Goal: Task Accomplishment & Management: Manage account settings

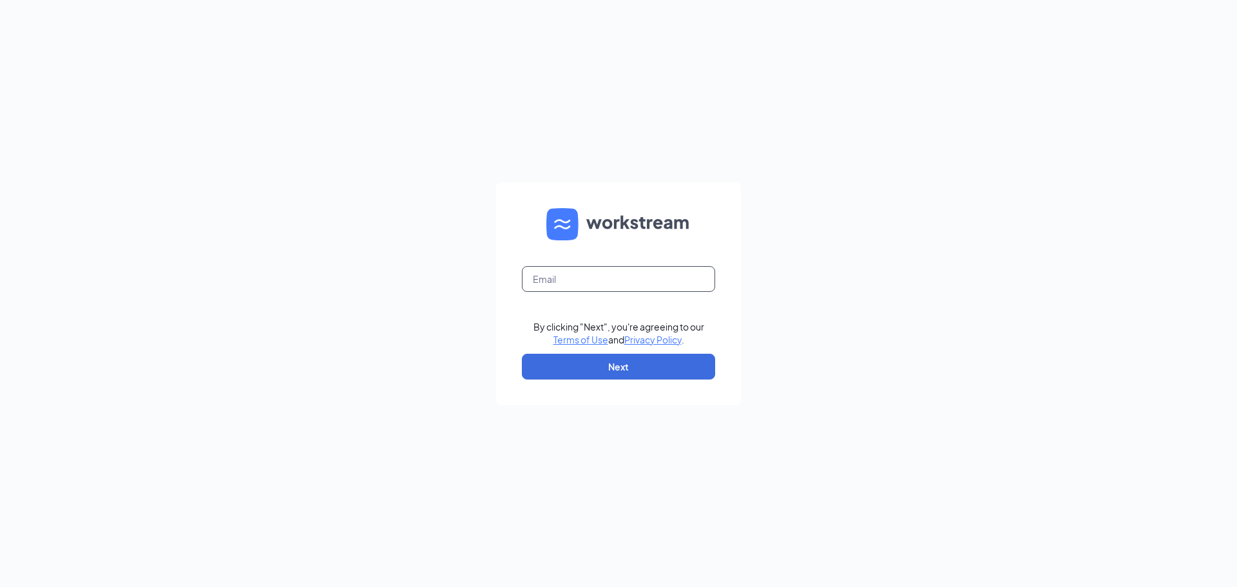
click at [563, 282] on input "text" at bounding box center [618, 279] width 193 height 26
click at [599, 365] on button "Next" at bounding box center [618, 367] width 193 height 26
type input "tsnow@Kingcourier.com"
click at [619, 363] on button "Next" at bounding box center [618, 367] width 193 height 26
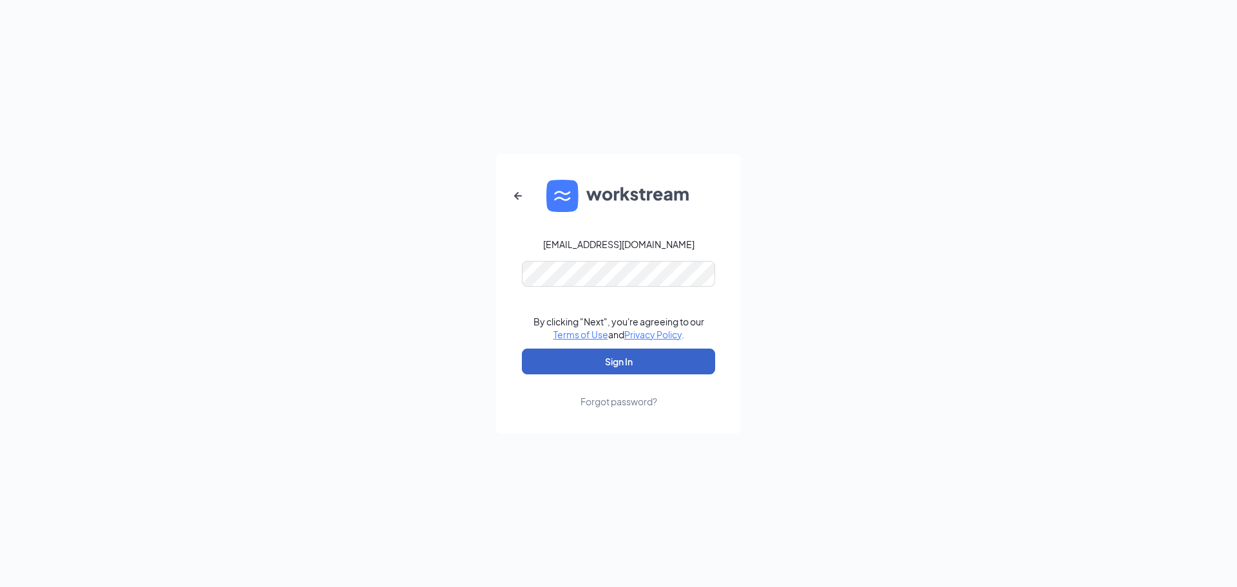
click at [636, 357] on button "Sign In" at bounding box center [618, 361] width 193 height 26
click at [620, 399] on div "Forgot password?" at bounding box center [618, 401] width 77 height 13
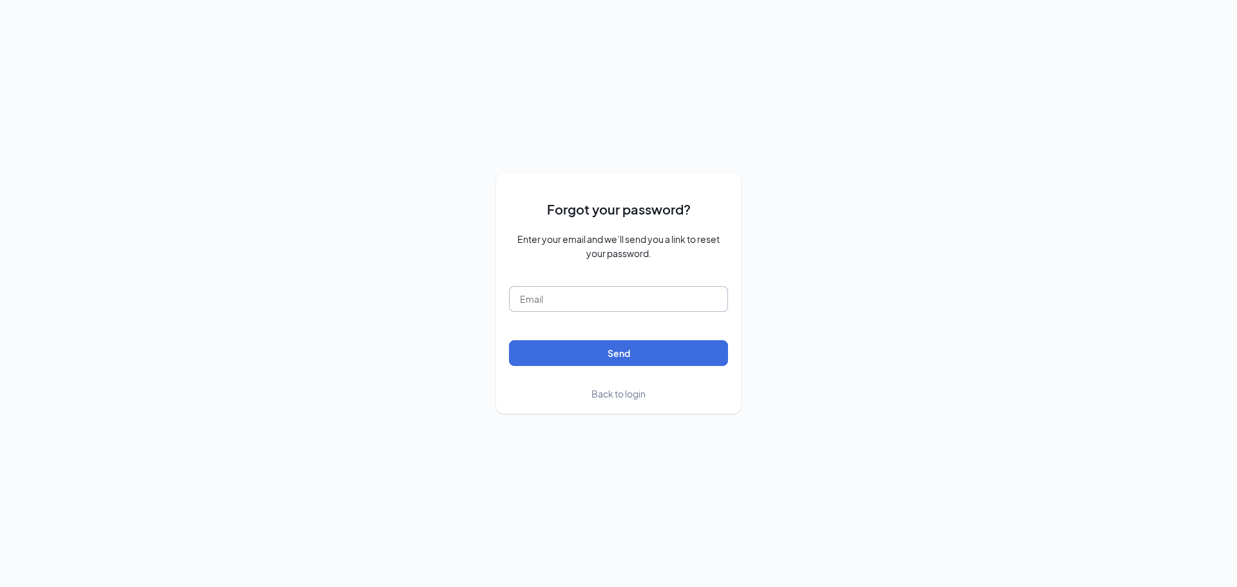
click at [580, 300] on input "text" at bounding box center [618, 299] width 219 height 26
click at [589, 356] on button "Send" at bounding box center [618, 353] width 219 height 26
click at [632, 294] on input "tsnow@kingcourier.com" at bounding box center [618, 299] width 219 height 26
click at [612, 351] on button "Send" at bounding box center [618, 353] width 219 height 26
click at [658, 296] on input "tsnow@carefulcourier.cpm" at bounding box center [618, 299] width 219 height 26
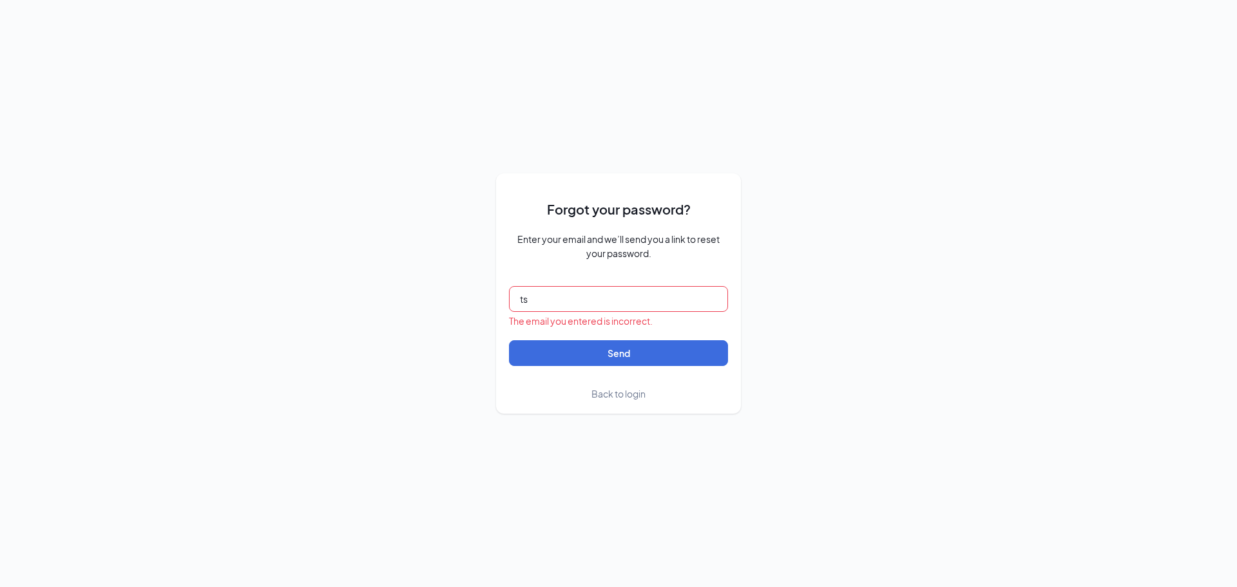
type input "t"
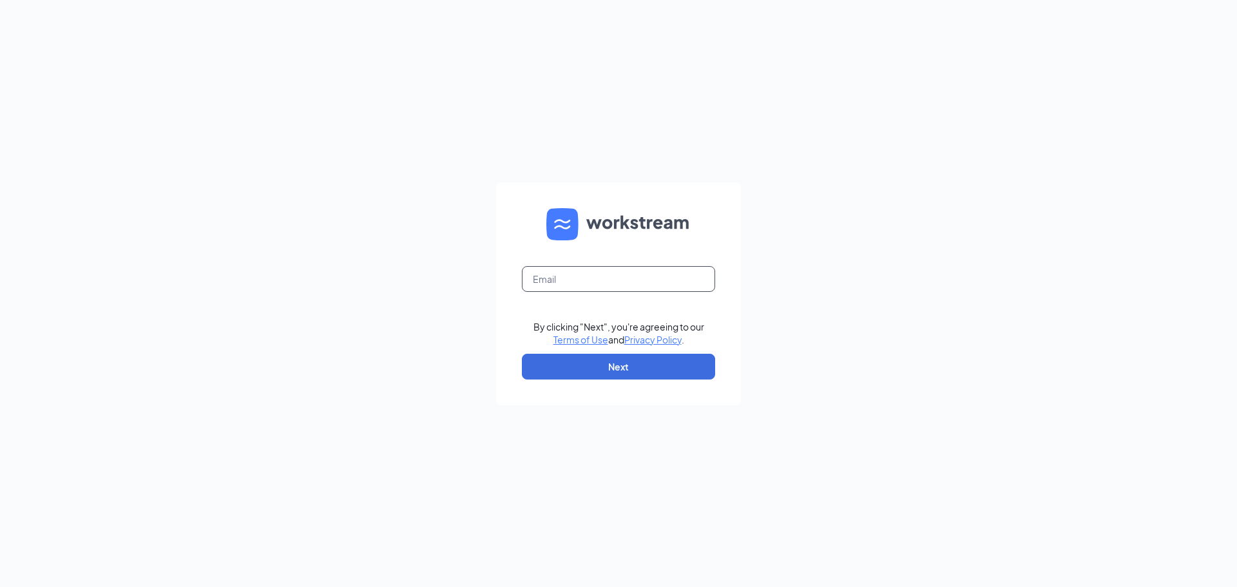
click at [566, 277] on input "text" at bounding box center [618, 279] width 193 height 26
click at [566, 280] on input "text" at bounding box center [618, 279] width 193 height 26
type input "tsnow@kingcorier.com"
click at [598, 365] on button "Next" at bounding box center [618, 367] width 193 height 26
click at [562, 282] on input "text" at bounding box center [618, 279] width 193 height 26
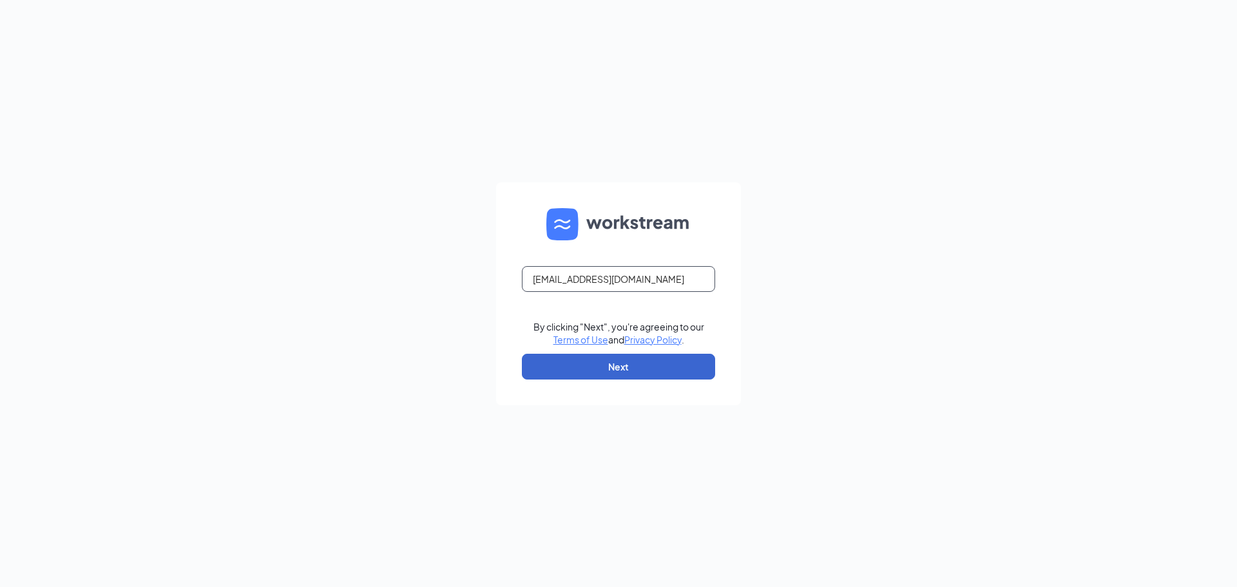
type input "[EMAIL_ADDRESS][DOMAIN_NAME]"
click at [573, 370] on button "Next" at bounding box center [618, 367] width 193 height 26
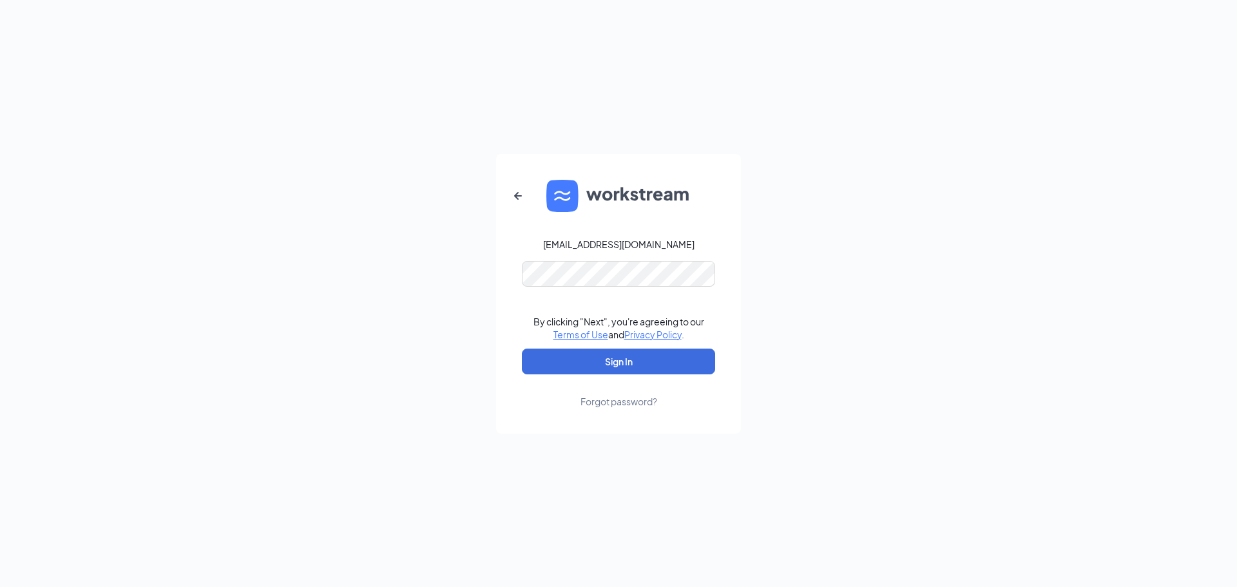
click at [617, 397] on div "Forgot password?" at bounding box center [618, 401] width 77 height 13
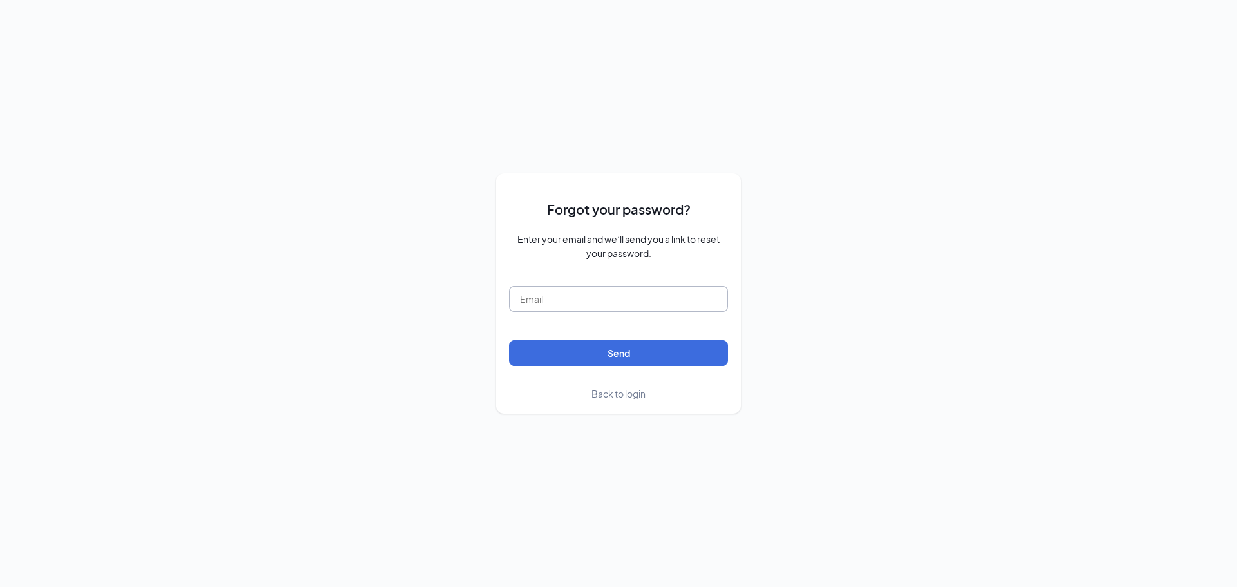
click at [576, 299] on input "text" at bounding box center [618, 299] width 219 height 26
click at [600, 350] on button "Send" at bounding box center [618, 353] width 219 height 26
click at [629, 299] on input "tsnow@kingcourier.com" at bounding box center [618, 299] width 219 height 26
type input "t"
type input "tsnow#@carefulcourier.com"
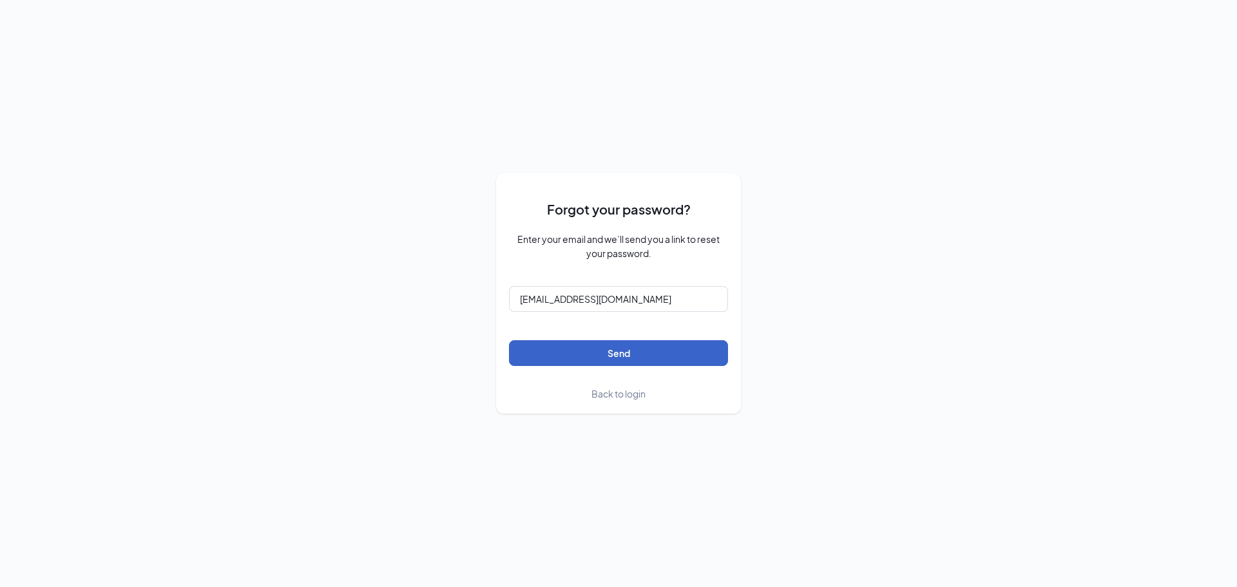
click at [612, 352] on button "Send" at bounding box center [618, 353] width 219 height 26
click at [640, 308] on input "tsnow#@carefulcourier.com" at bounding box center [618, 299] width 219 height 26
click at [616, 395] on span "Back to login" at bounding box center [618, 394] width 54 height 12
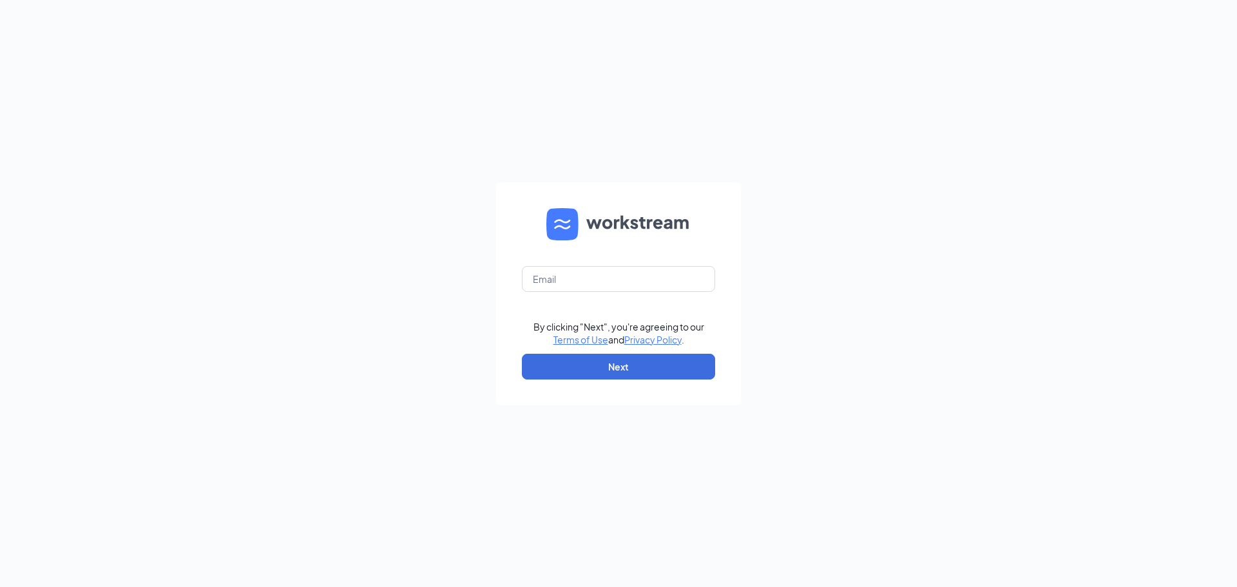
click at [522, 292] on div at bounding box center [522, 292] width 0 height 0
click at [567, 280] on input "text" at bounding box center [618, 279] width 193 height 26
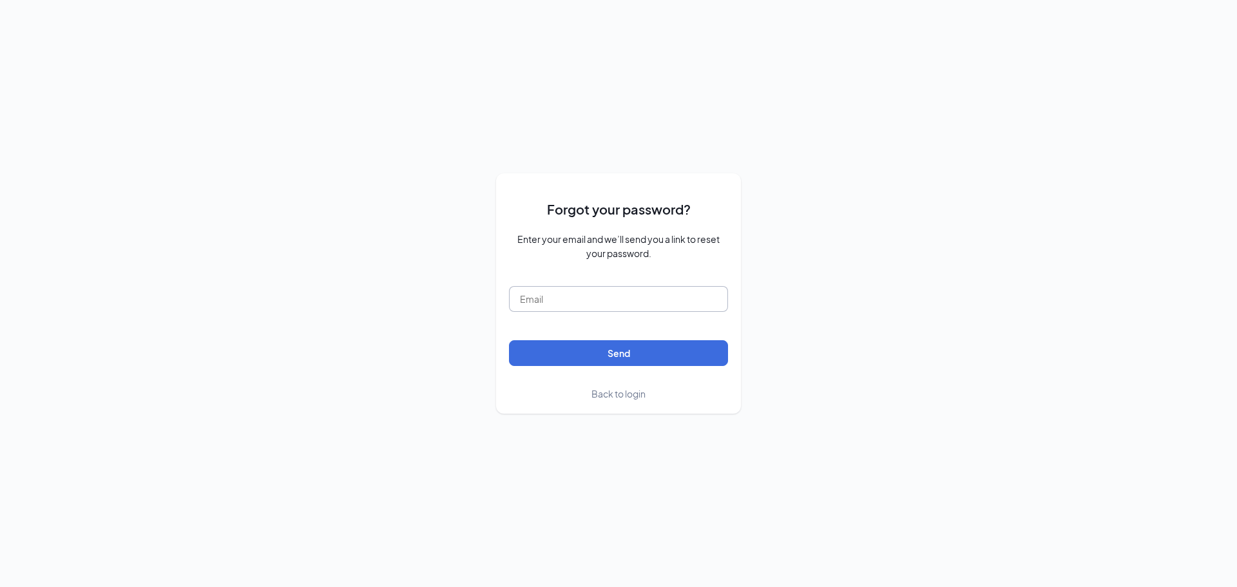
click at [528, 300] on input "text" at bounding box center [618, 299] width 219 height 26
click at [614, 388] on span "Back to login" at bounding box center [618, 394] width 54 height 12
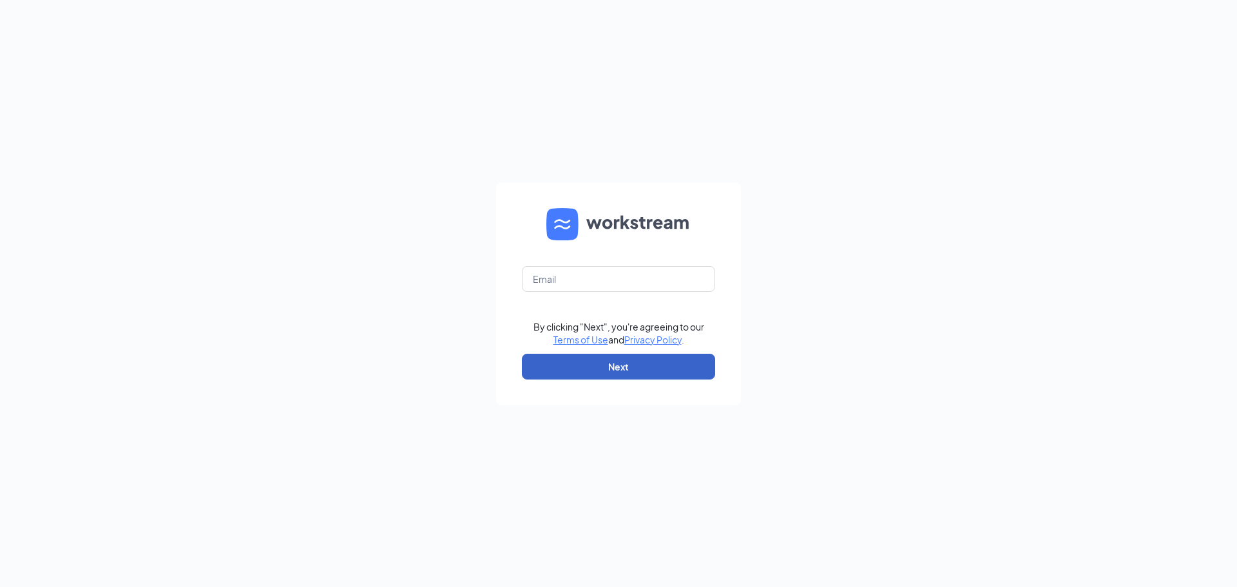
click at [616, 364] on button "Next" at bounding box center [618, 367] width 193 height 26
type input "tsnow@kingcourier.com"
click at [611, 370] on button "Next" at bounding box center [618, 367] width 193 height 26
click at [584, 281] on input "text" at bounding box center [618, 279] width 193 height 26
type input "tsnow@carefulcourier.com"
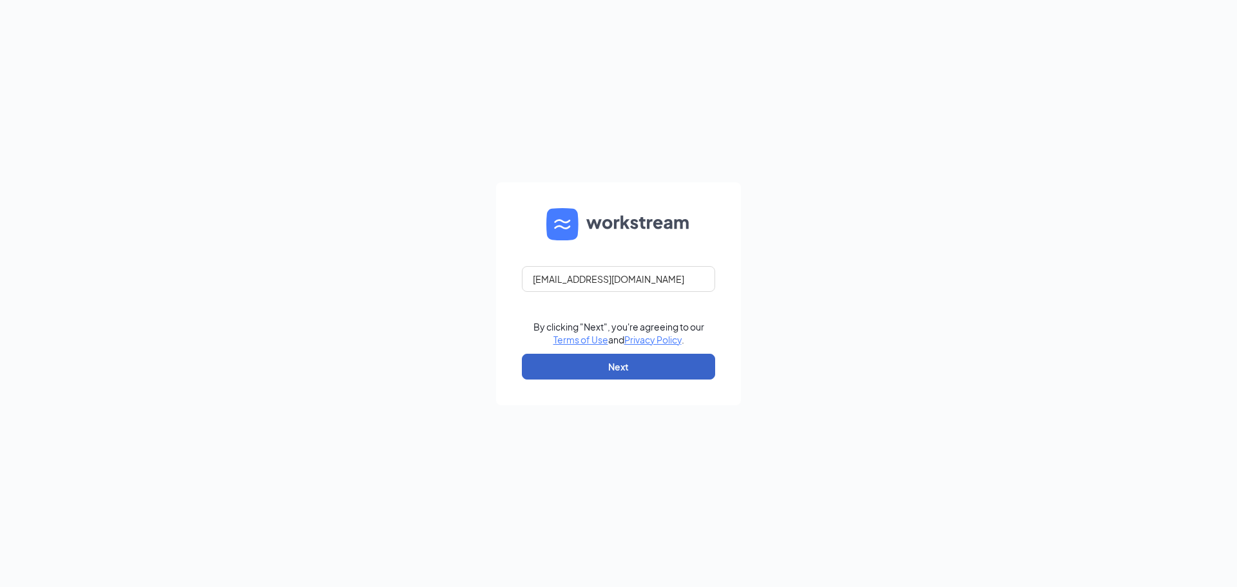
click at [608, 368] on button "Next" at bounding box center [618, 367] width 193 height 26
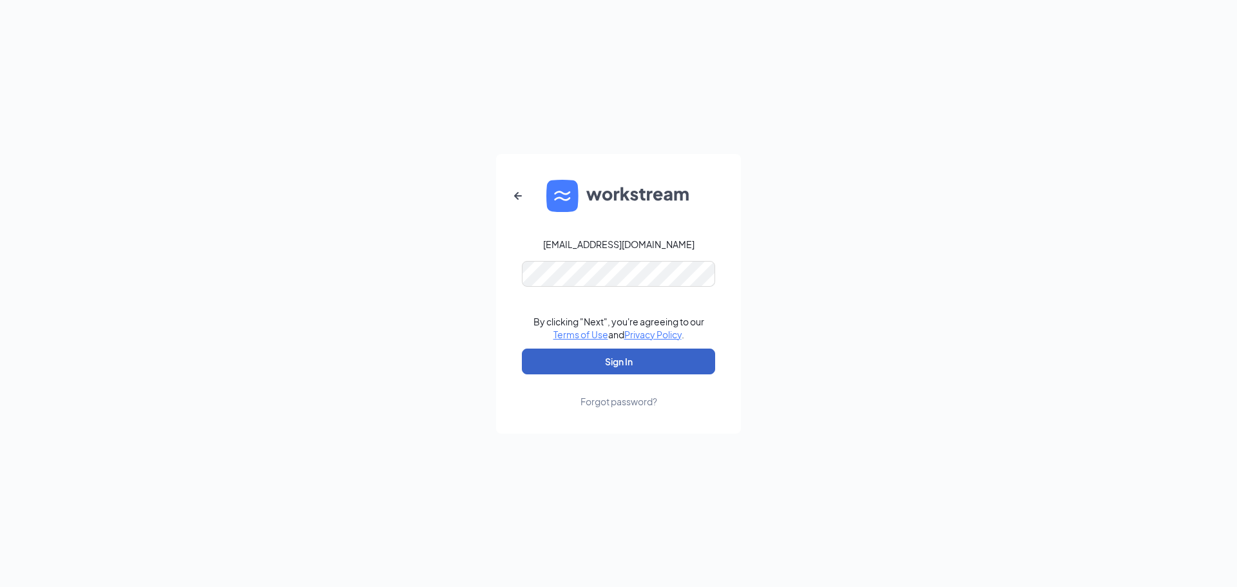
click at [605, 356] on button "Sign In" at bounding box center [618, 361] width 193 height 26
click at [606, 400] on div "Forgot password?" at bounding box center [618, 401] width 77 height 13
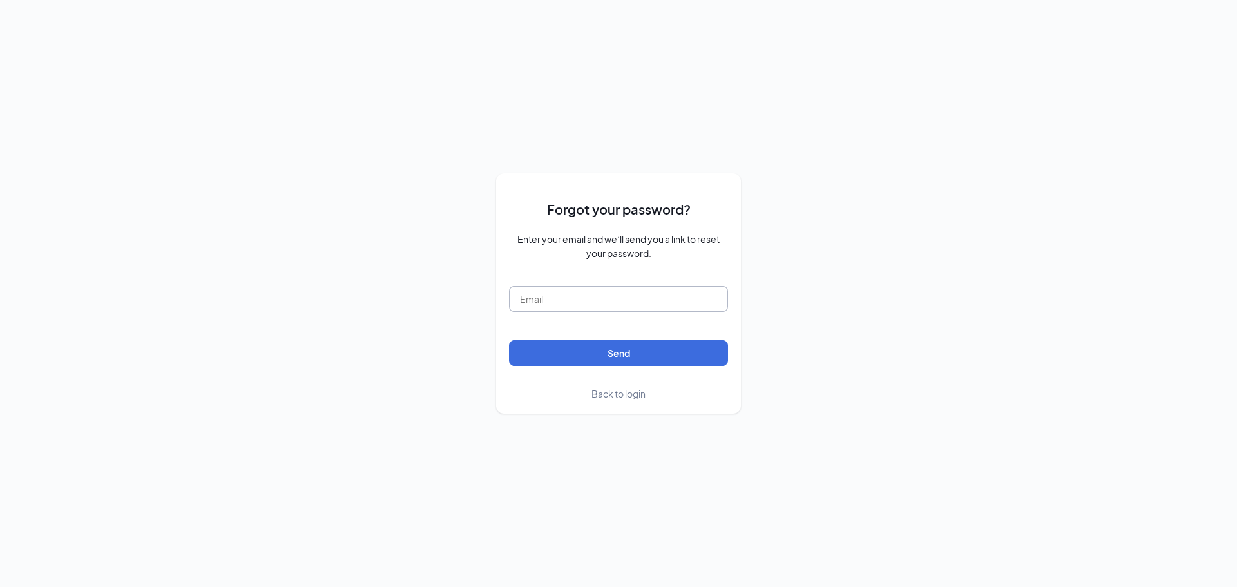
click at [585, 302] on input "text" at bounding box center [618, 299] width 219 height 26
type input "tsnow@carefulcourier.com"
click at [587, 347] on button "Send" at bounding box center [618, 353] width 219 height 26
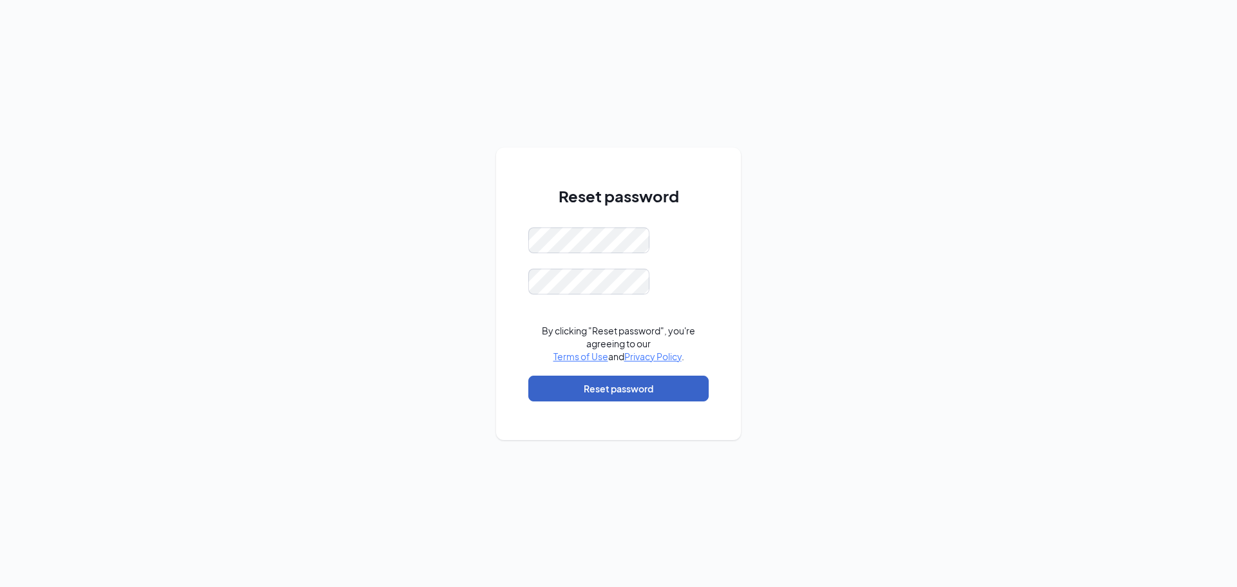
click at [591, 383] on button "Reset password" at bounding box center [618, 388] width 180 height 26
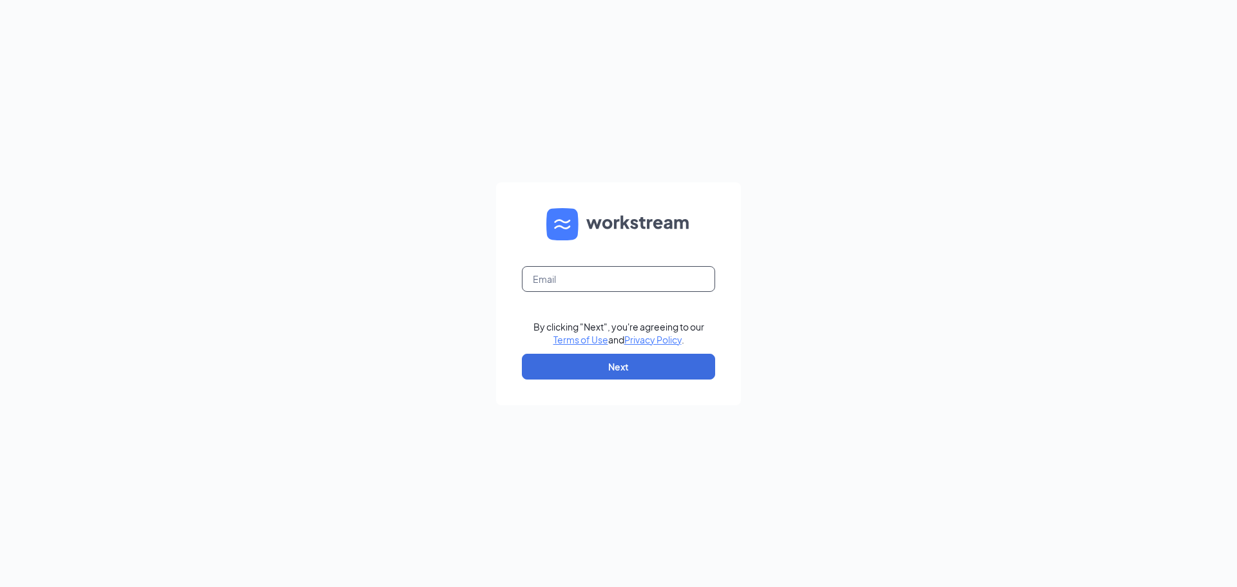
click at [556, 281] on input "text" at bounding box center [618, 279] width 193 height 26
type input "tsnow@carefulcourier.com"
click at [623, 369] on button "Next" at bounding box center [618, 367] width 193 height 26
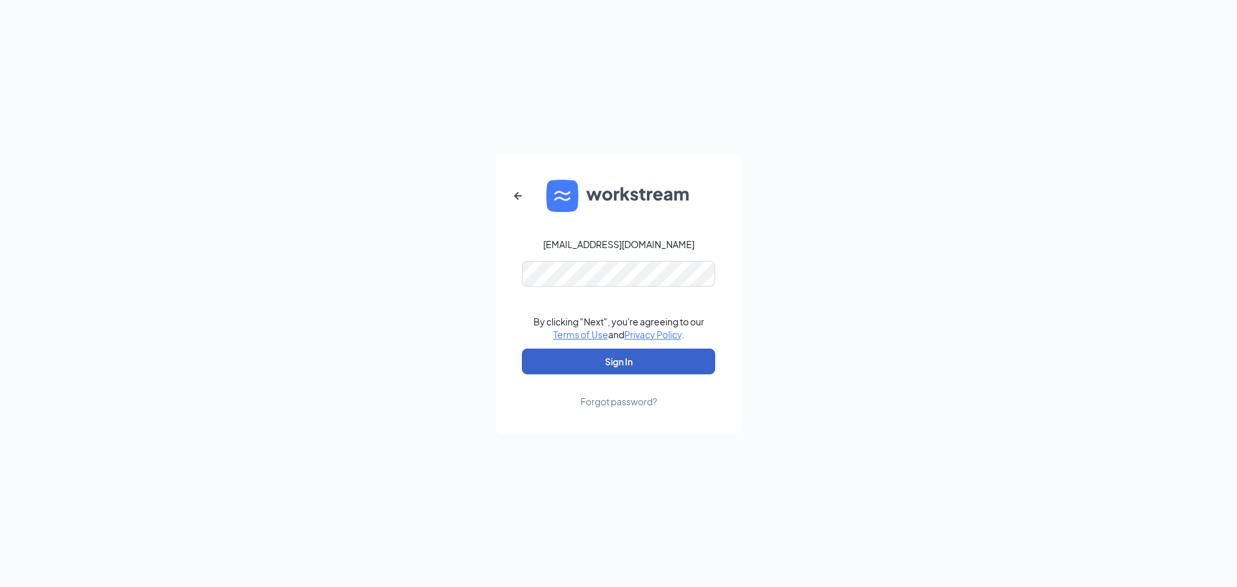
click at [584, 358] on button "Sign In" at bounding box center [618, 361] width 193 height 26
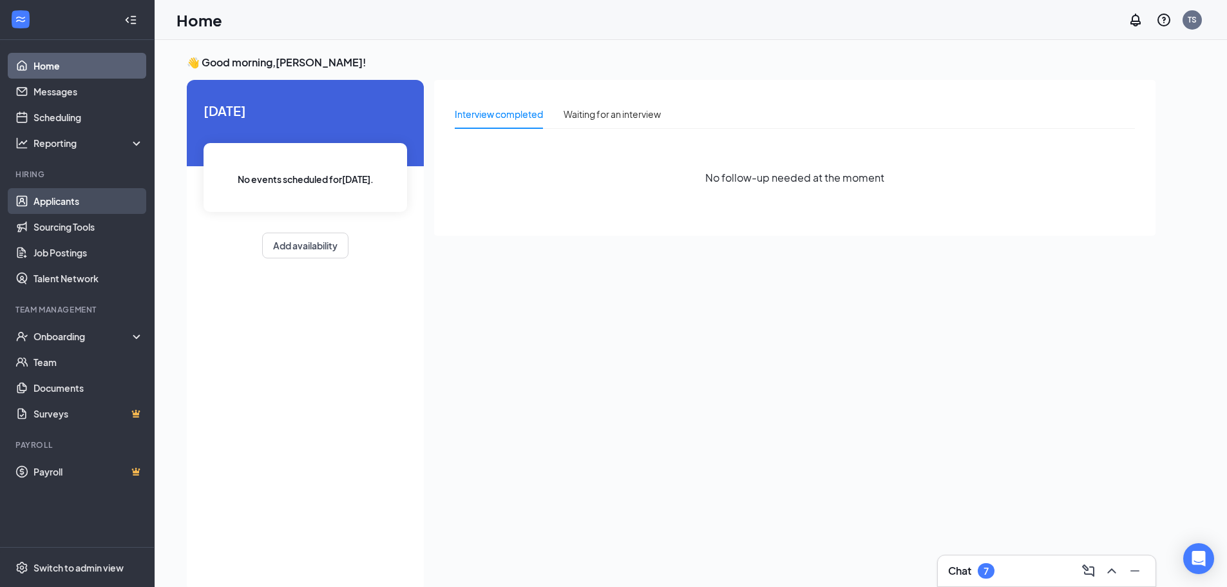
click at [66, 202] on link "Applicants" at bounding box center [88, 201] width 110 height 26
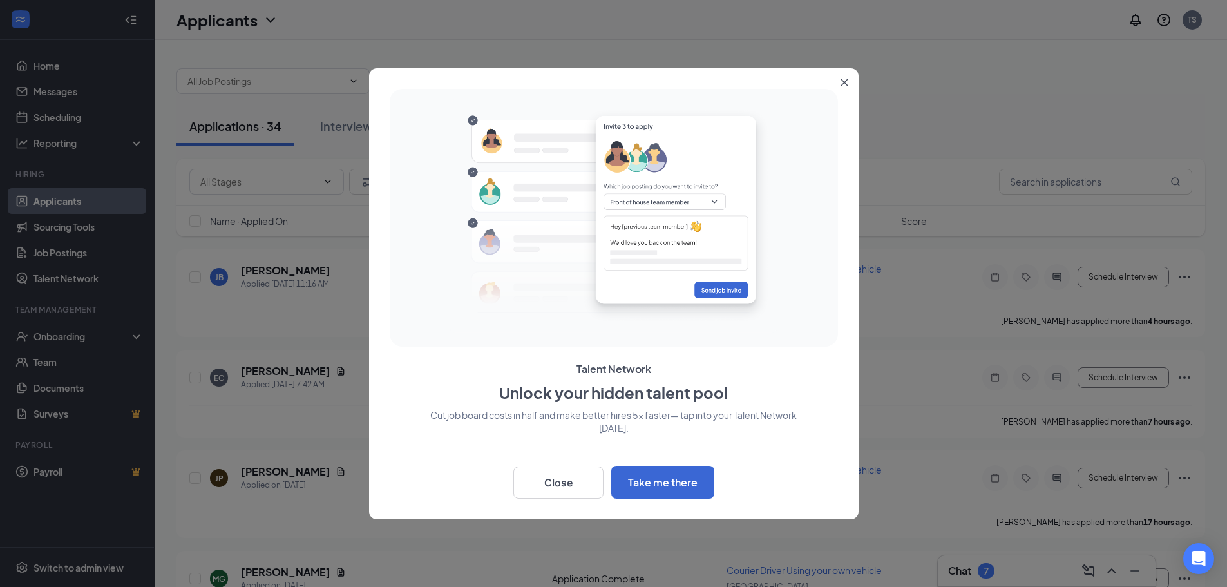
click at [843, 82] on icon "Close" at bounding box center [843, 82] width 7 height 7
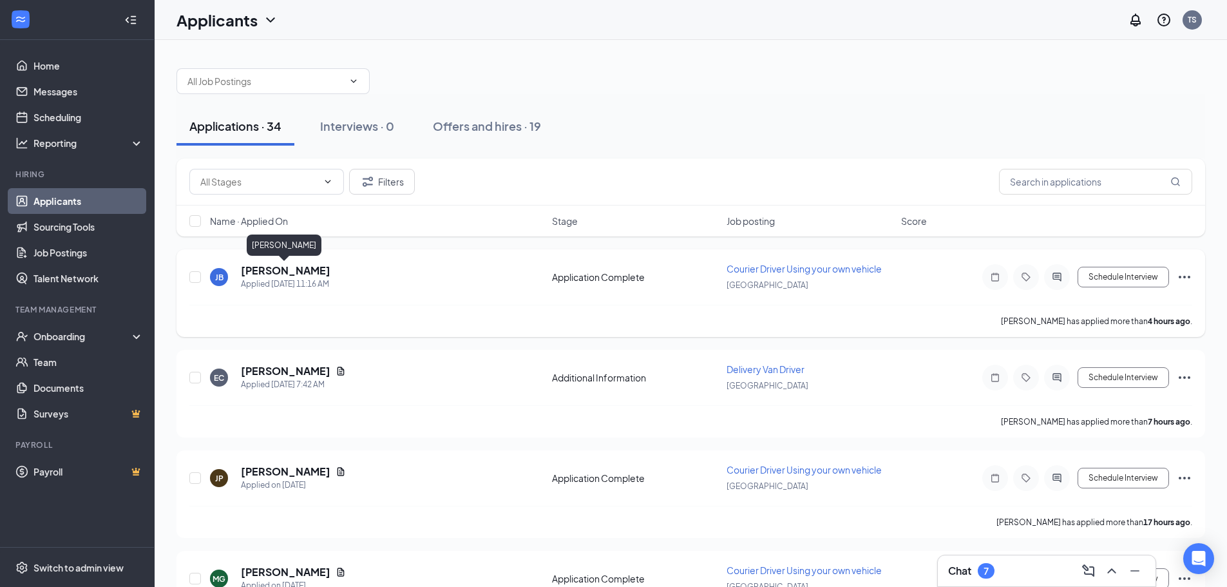
click at [289, 271] on h5 "Jonathan Blanco" at bounding box center [286, 270] width 90 height 14
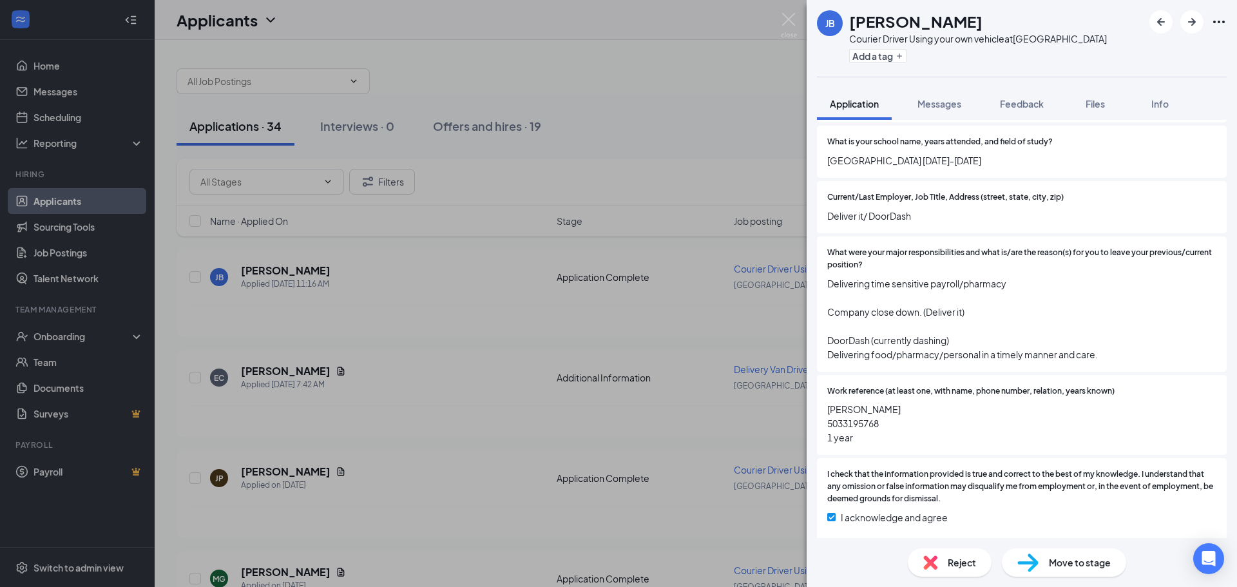
scroll to position [1046, 0]
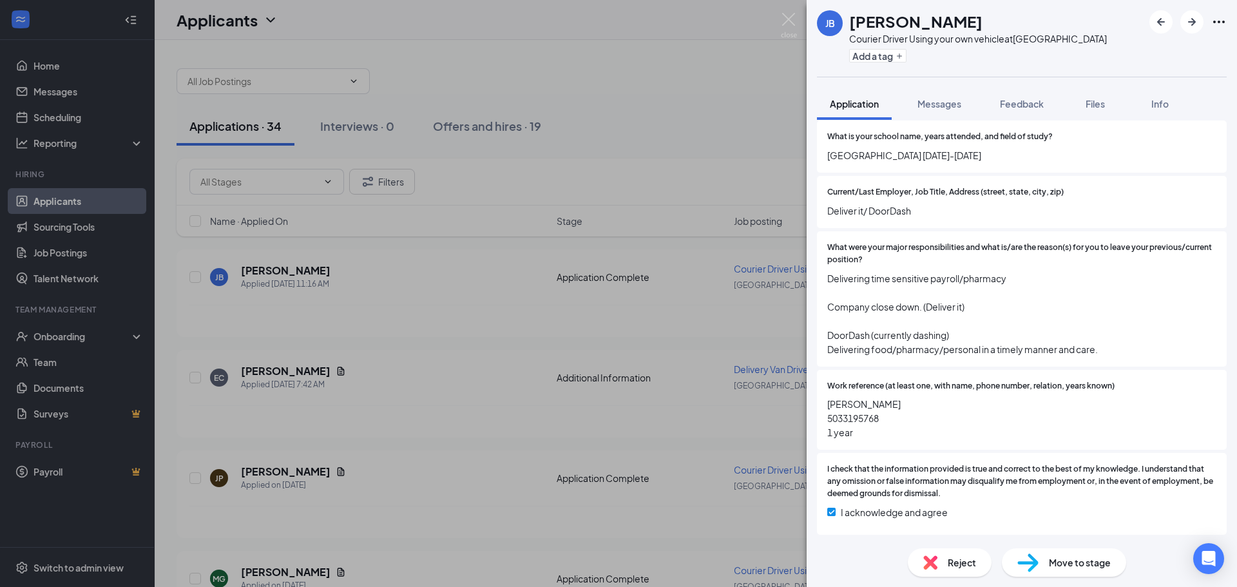
click at [1041, 556] on div "Move to stage" at bounding box center [1064, 562] width 124 height 28
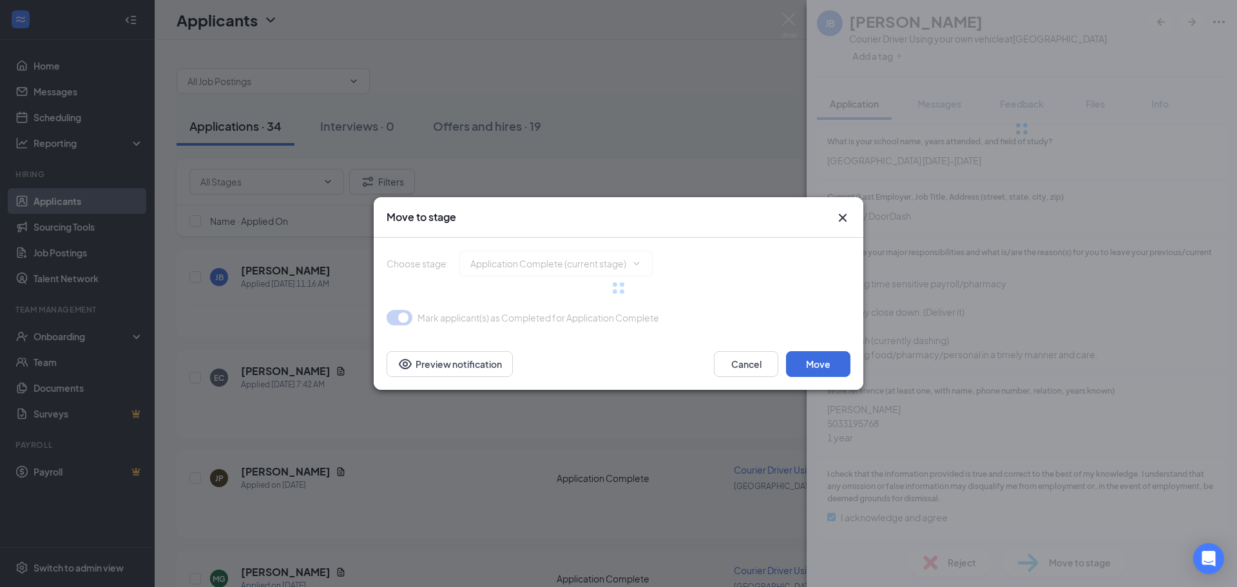
type input "Interview (next stage)"
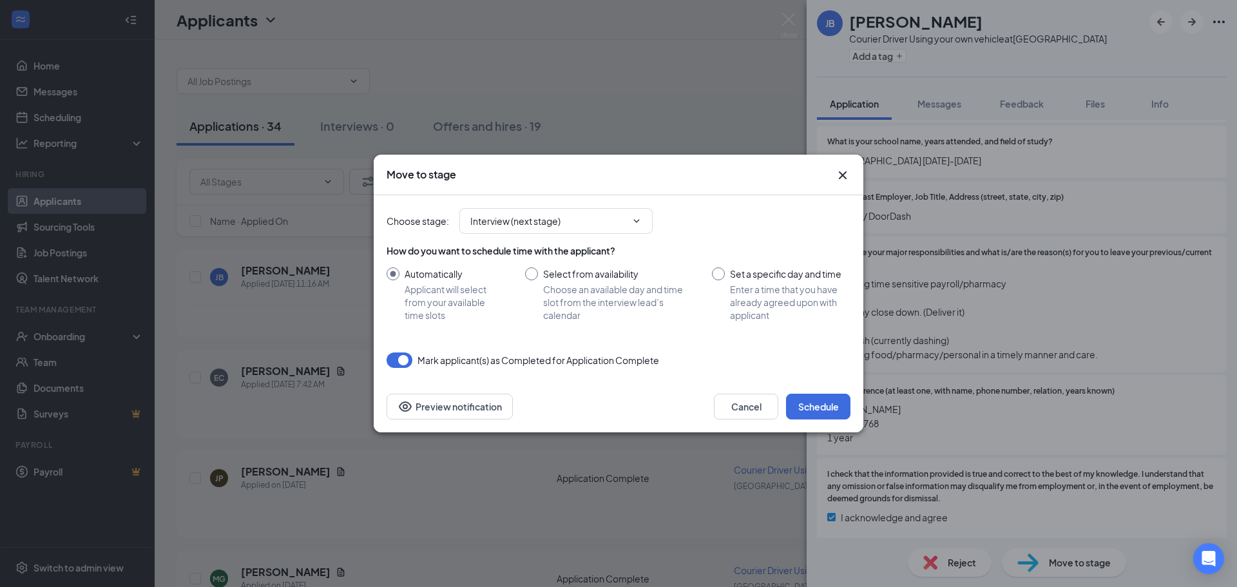
click at [404, 356] on button "button" at bounding box center [399, 359] width 26 height 15
click at [831, 406] on button "Schedule" at bounding box center [818, 407] width 64 height 26
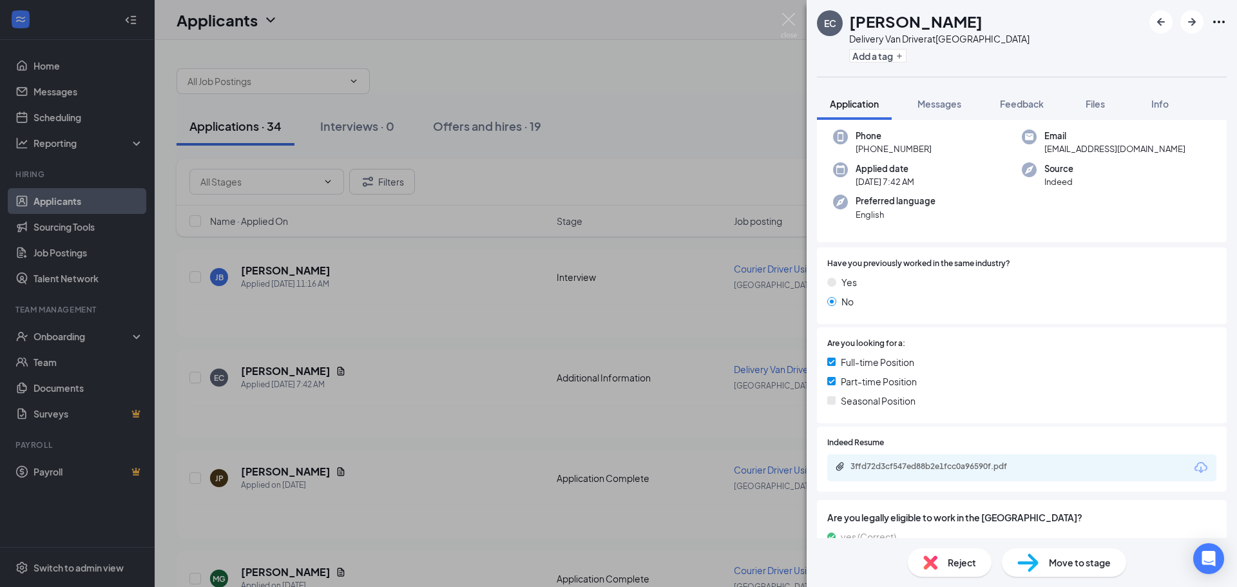
scroll to position [129, 0]
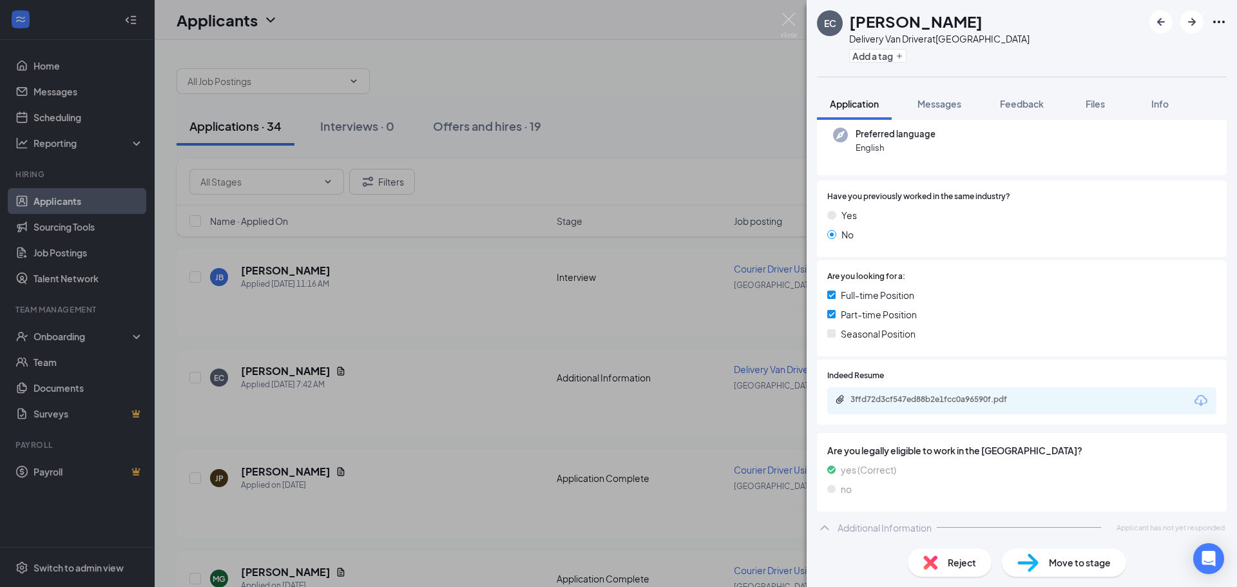
click at [1040, 560] on div "Move to stage" at bounding box center [1064, 562] width 124 height 28
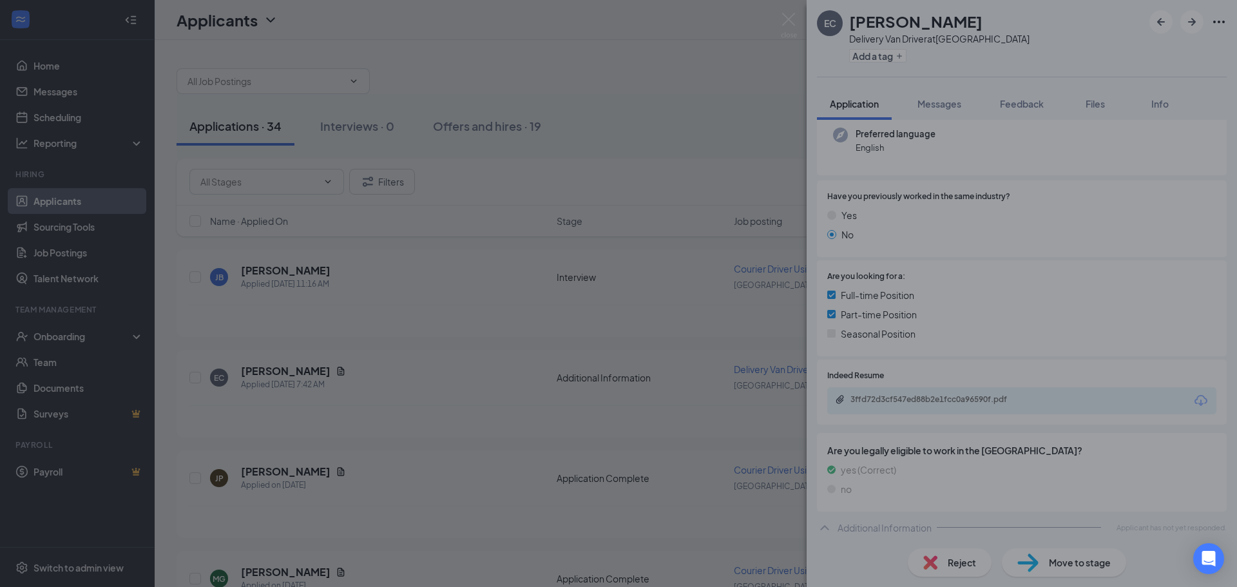
scroll to position [126, 0]
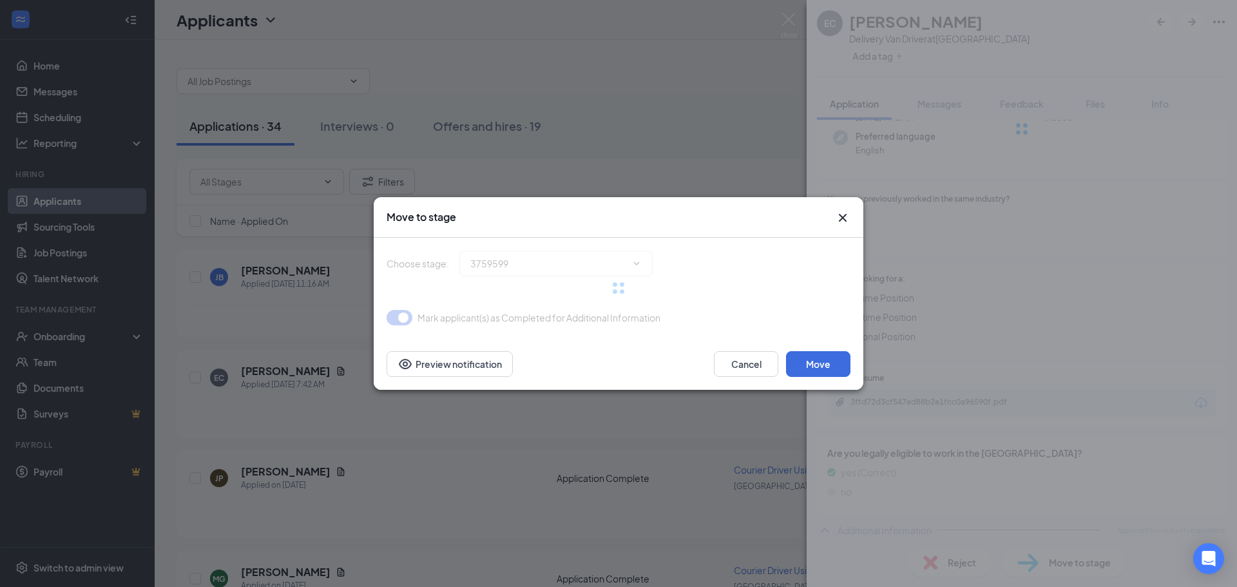
type input "Application Complete (next stage)"
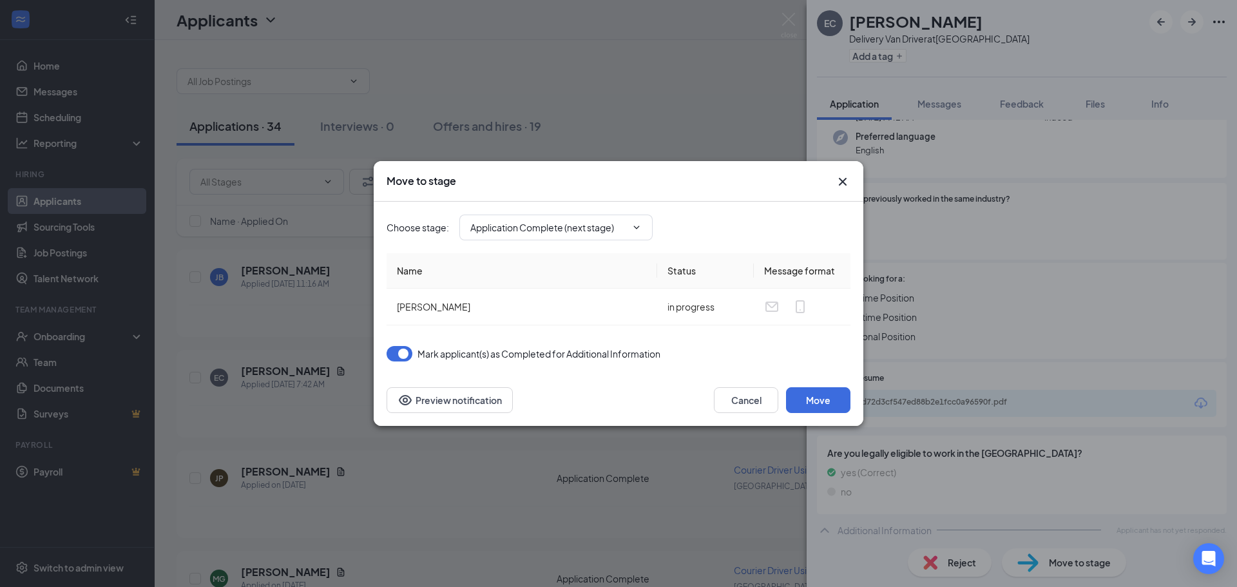
click at [845, 182] on icon "Cross" at bounding box center [842, 181] width 15 height 15
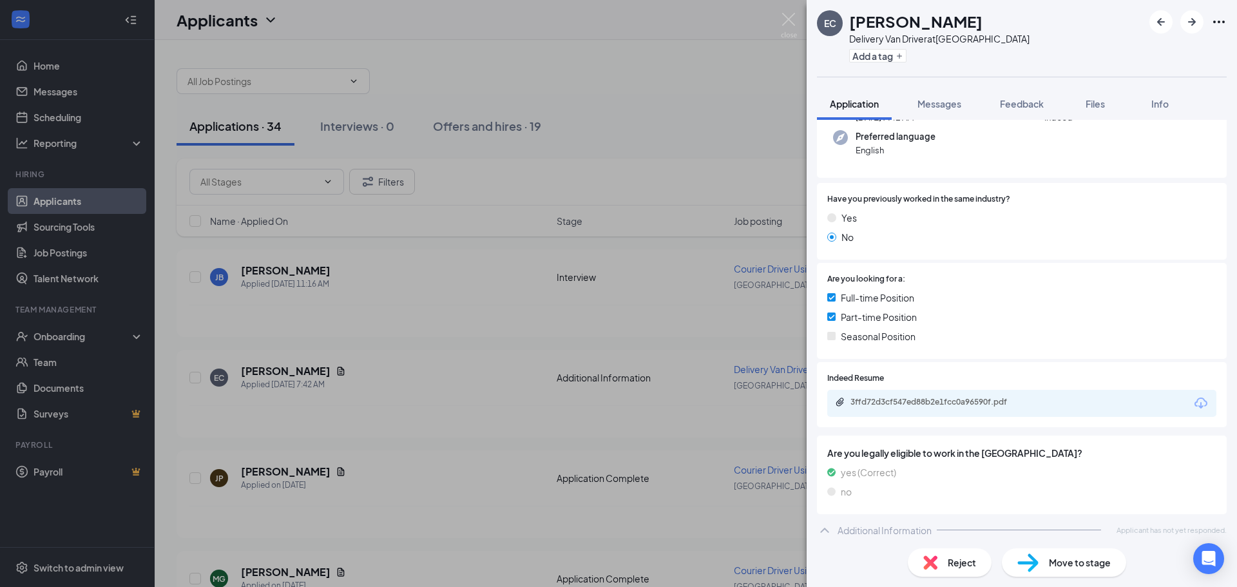
click at [303, 276] on div "EC Edwin Campos Delivery Van Driver at San Francisco Add a tag Application Mess…" at bounding box center [618, 293] width 1237 height 587
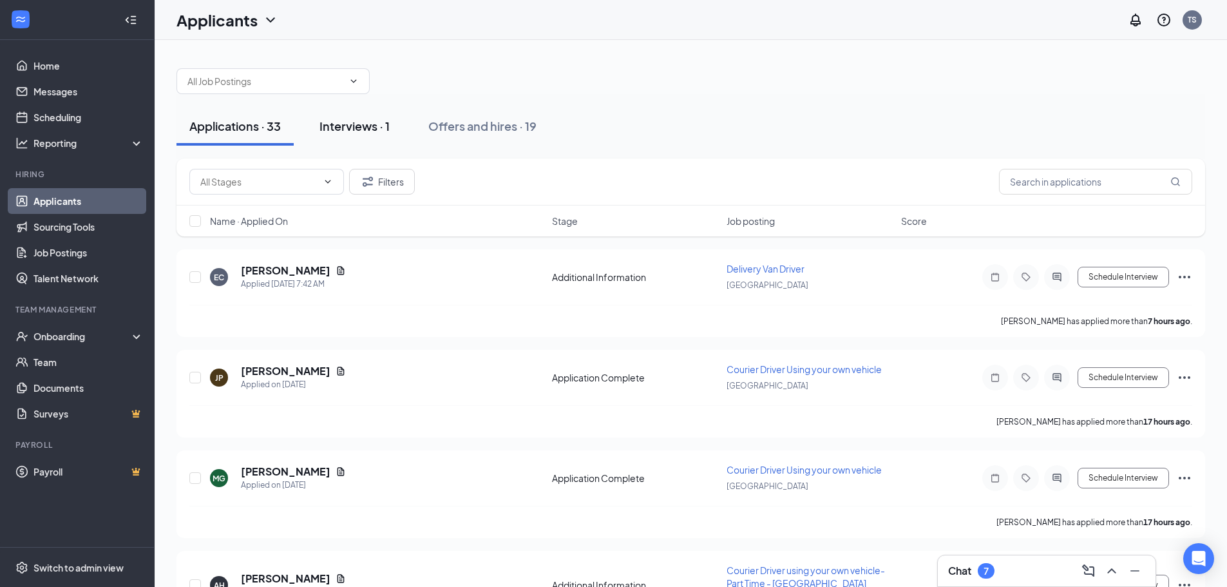
click at [356, 123] on div "Interviews · 1" at bounding box center [354, 126] width 70 height 16
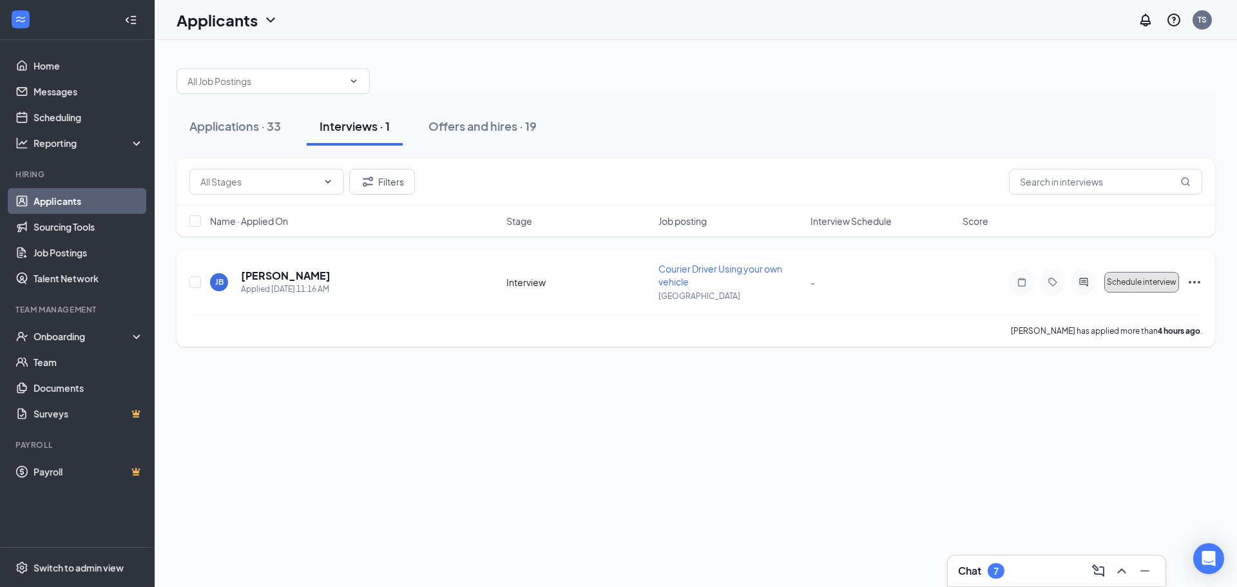
click at [1141, 281] on span "Schedule interview" at bounding box center [1141, 282] width 70 height 9
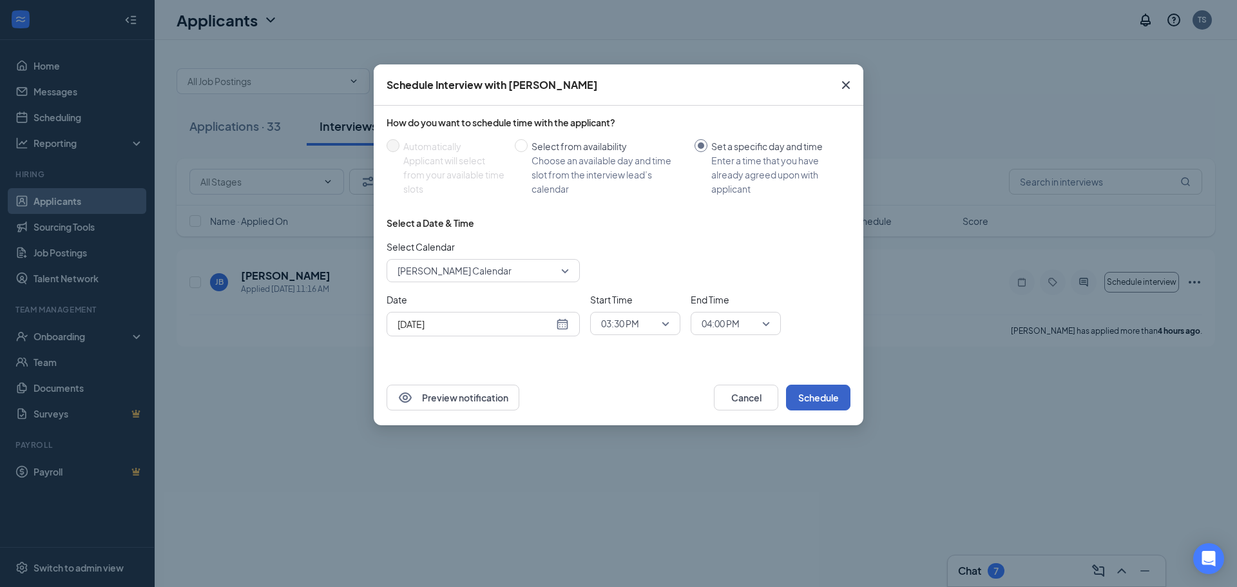
click at [821, 392] on button "Schedule" at bounding box center [818, 398] width 64 height 26
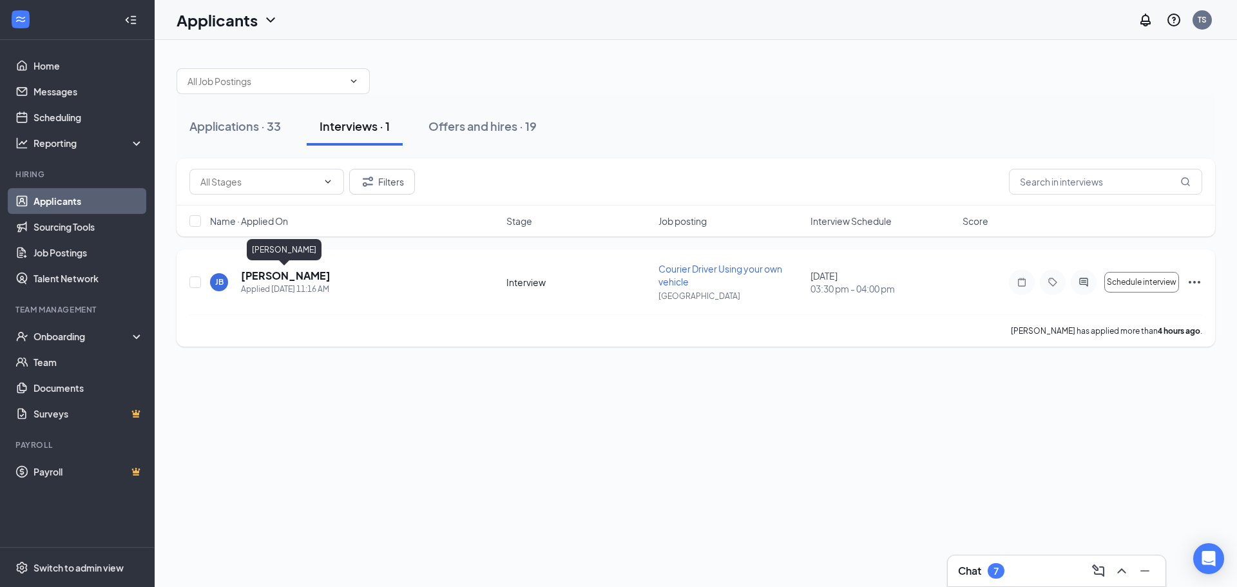
click at [285, 278] on h5 "Jonathan Blanco" at bounding box center [286, 276] width 90 height 14
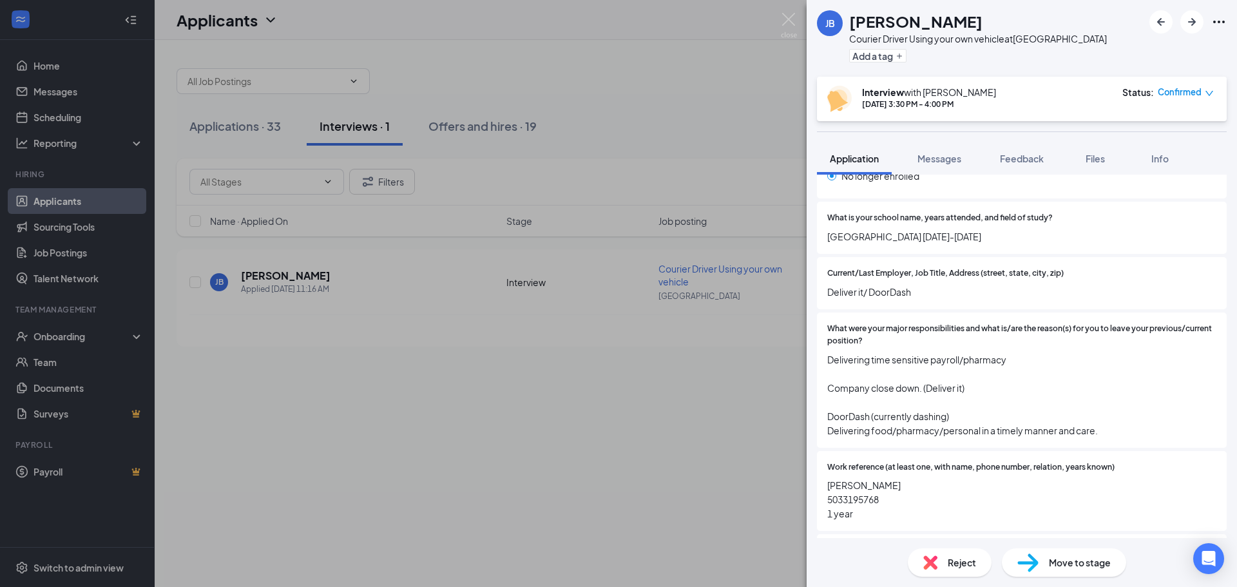
scroll to position [972, 0]
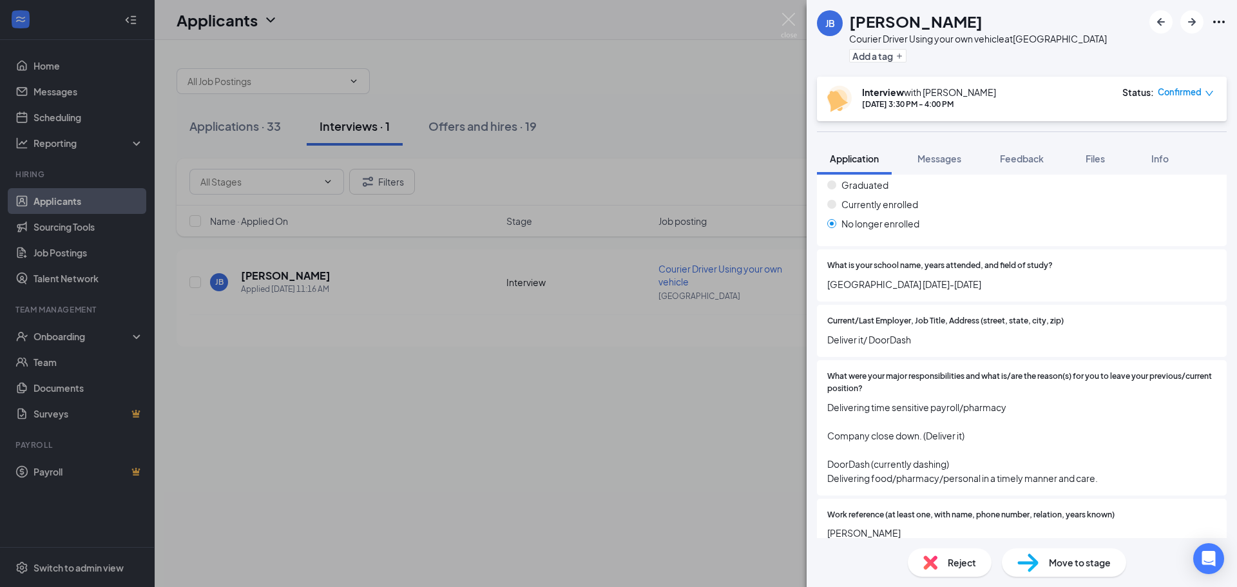
click at [1042, 560] on div "Move to stage" at bounding box center [1064, 562] width 124 height 28
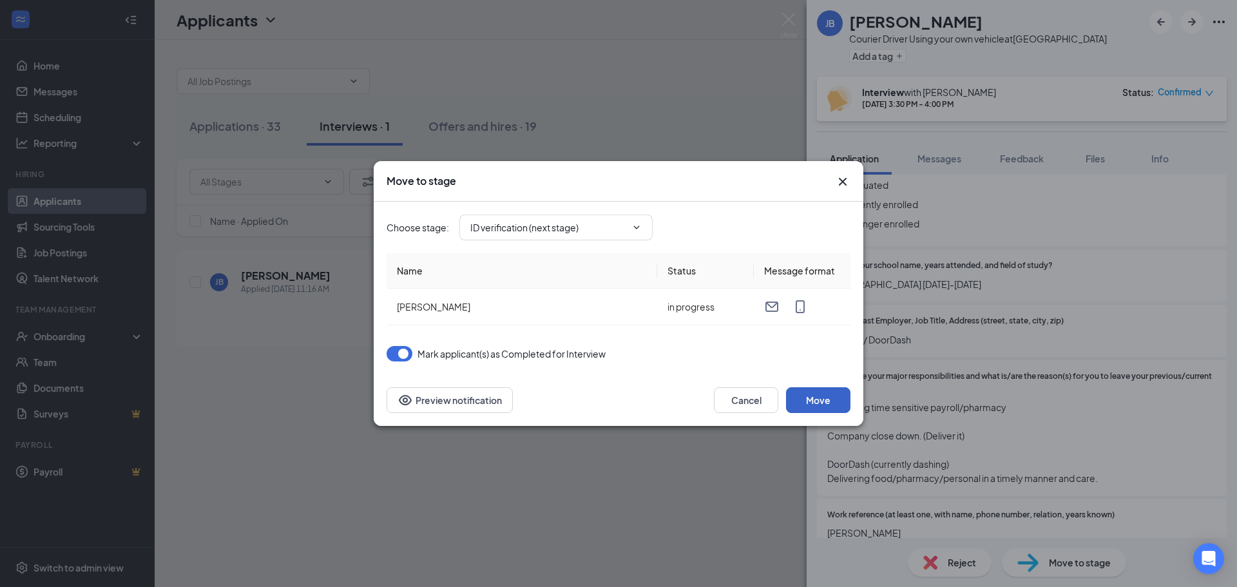
click at [826, 398] on button "Move" at bounding box center [818, 400] width 64 height 26
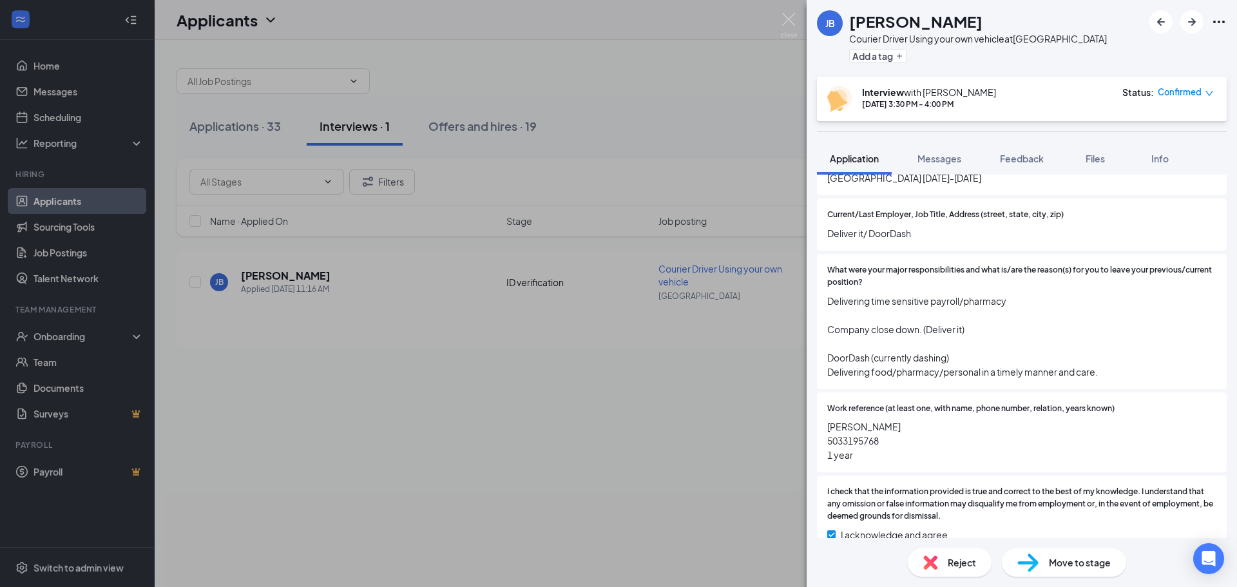
scroll to position [1101, 0]
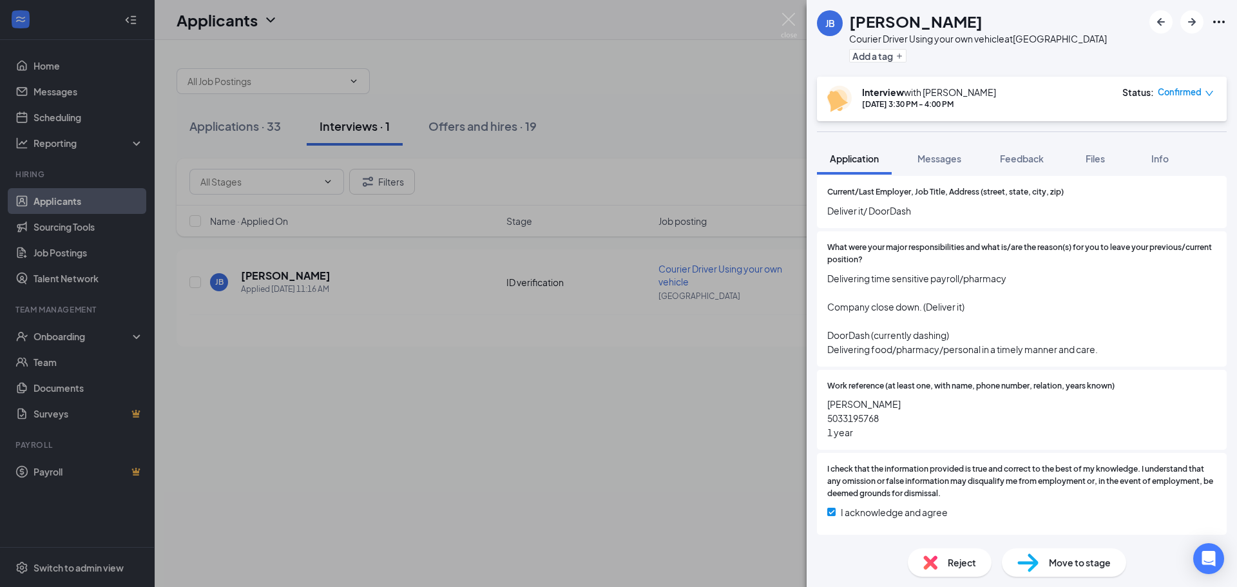
click at [1043, 565] on div "Move to stage" at bounding box center [1064, 562] width 124 height 28
type input "ID verification (next stage)"
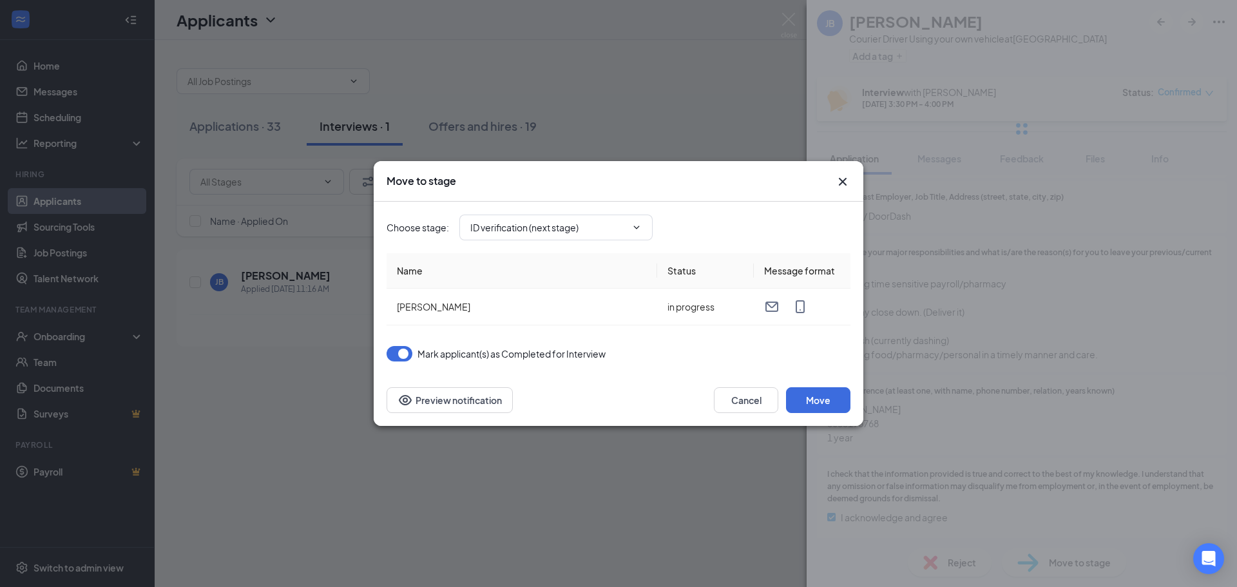
scroll to position [1041, 0]
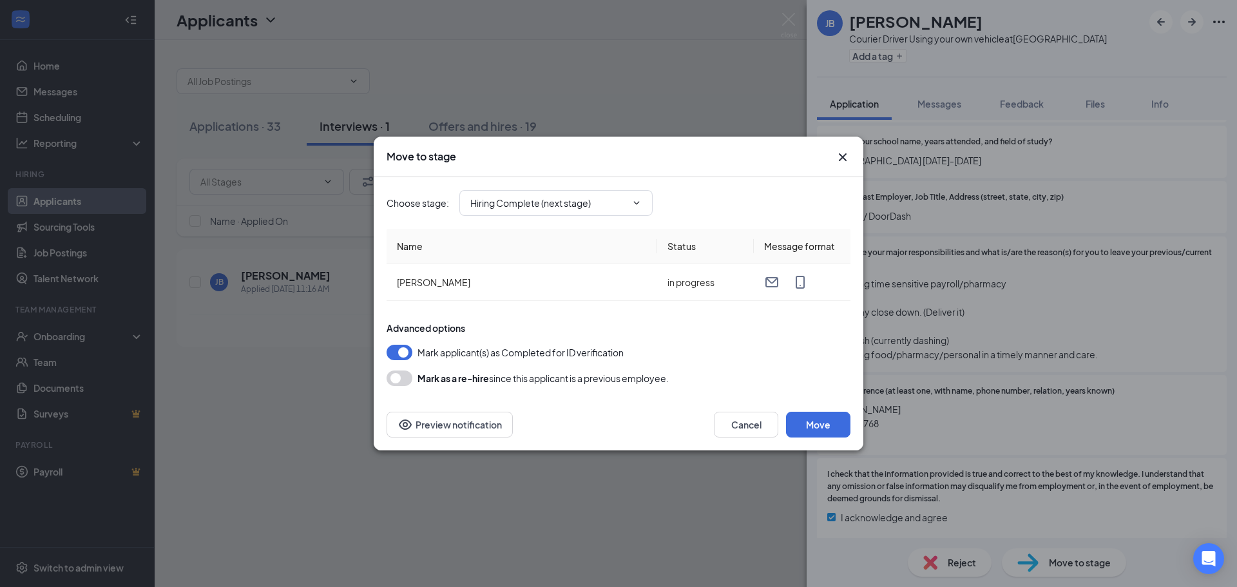
click at [837, 155] on icon "Cross" at bounding box center [842, 156] width 15 height 15
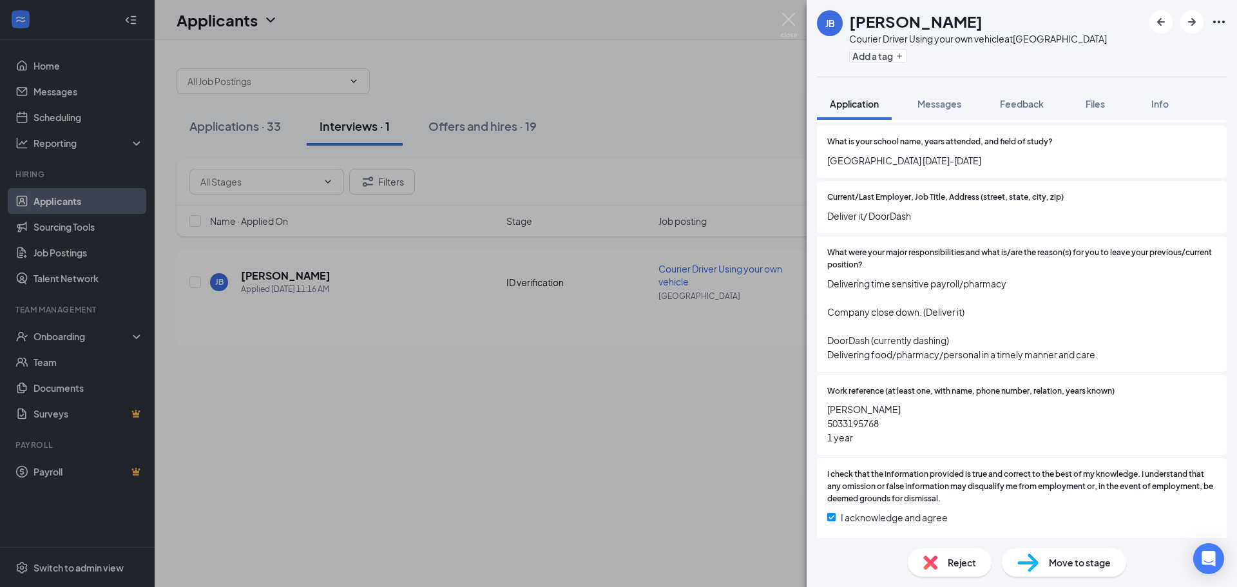
click at [609, 106] on div "JB Jonathan Blanco Courier Driver Using your own vehicle at San Francisco Add a…" at bounding box center [618, 293] width 1237 height 587
